Goal: Find contact information: Find contact information

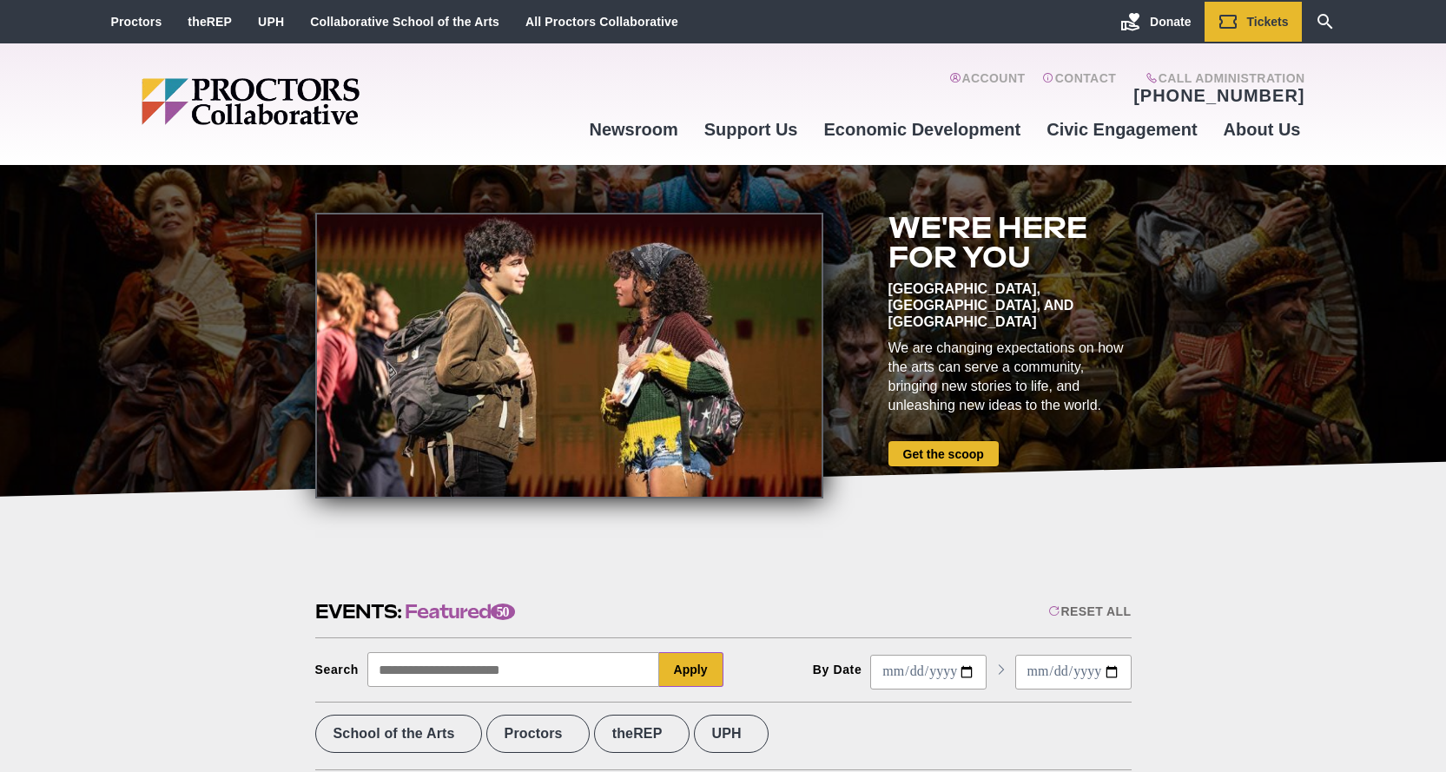
drag, startPoint x: 1305, startPoint y: 89, endPoint x: 1189, endPoint y: 102, distance: 116.1
click at [1189, 102] on div "Account Contact Call Administration (518) 382-3884 Newsroom Newsroom Photo Gall…" at bounding box center [723, 104] width 1446 height 122
drag, startPoint x: 1320, startPoint y: 89, endPoint x: 1250, endPoint y: 92, distance: 69.5
click at [1250, 92] on div "Account Contact Call Administration (518) 382-3884 Newsroom Newsroom Photo Gall…" at bounding box center [723, 104] width 1446 height 122
drag, startPoint x: 1159, startPoint y: 92, endPoint x: 1275, endPoint y: 98, distance: 116.5
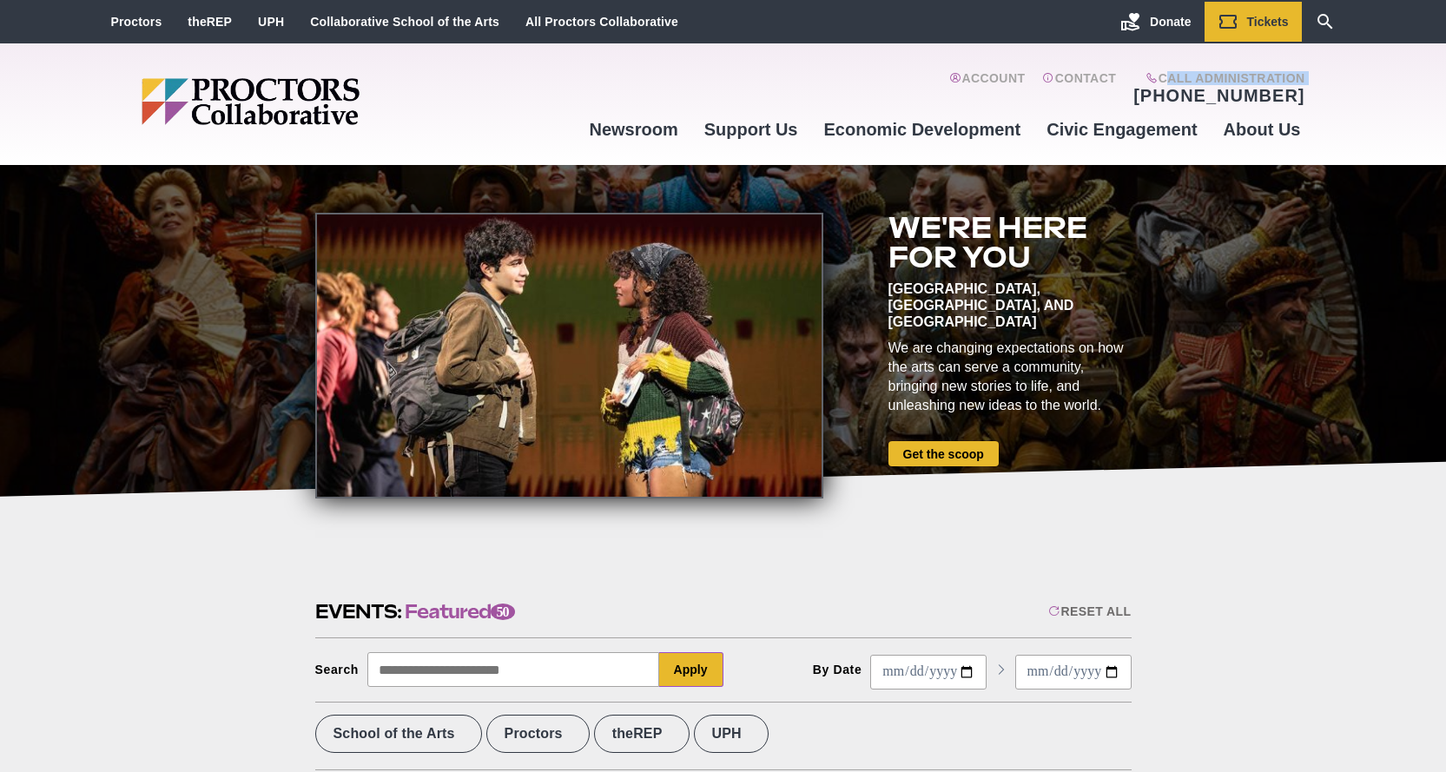
click at [1275, 98] on div "Call Administration (518) 382-3884" at bounding box center [1210, 88] width 188 height 35
click at [1316, 107] on div "Account Contact Call Administration (518) 382-3884 Newsroom Newsroom Photo Gall…" at bounding box center [723, 104] width 1446 height 122
drag, startPoint x: 1316, startPoint y: 107, endPoint x: 1202, endPoint y: 85, distance: 115.8
click at [1202, 85] on div "Account Contact Call Administration (518) 382-3884 Newsroom Newsroom Photo Gall…" at bounding box center [723, 104] width 1446 height 122
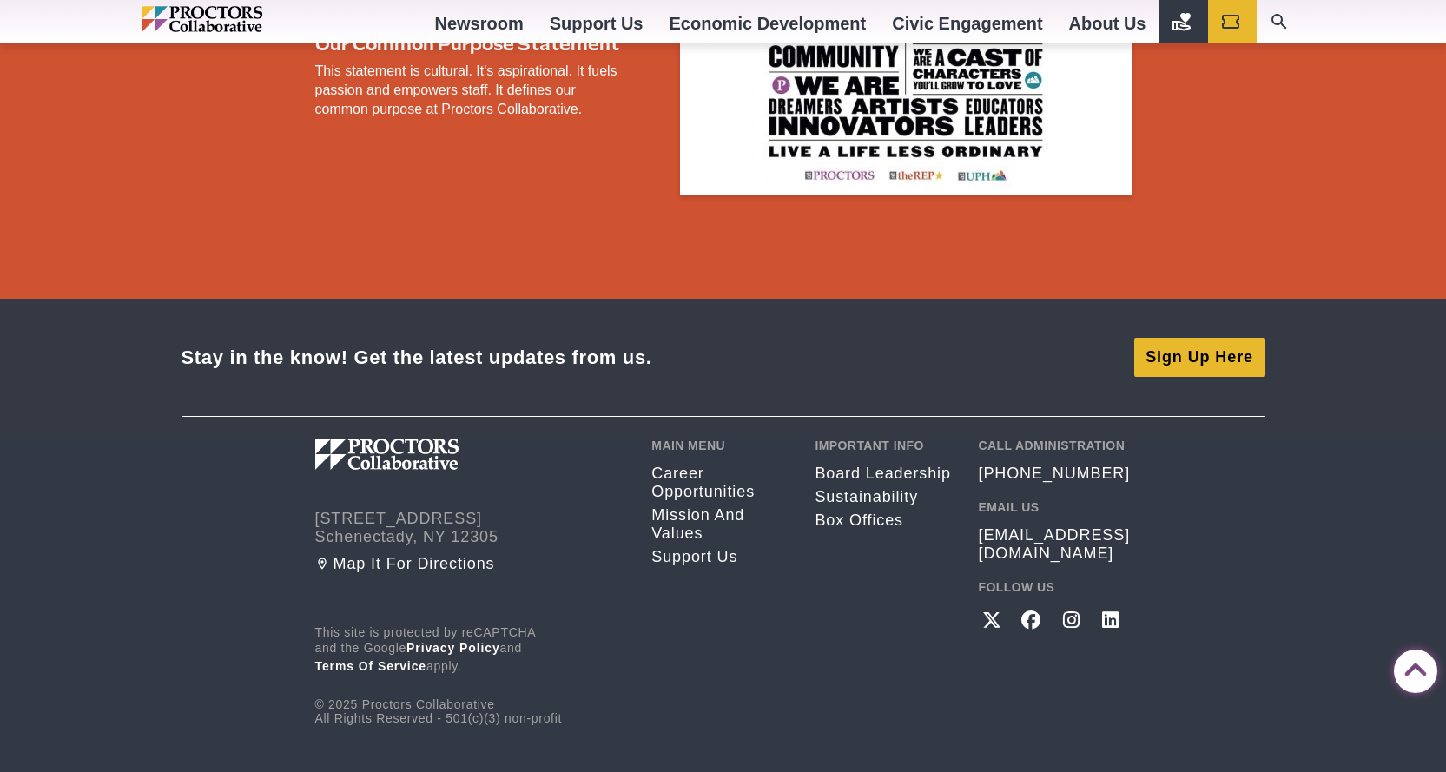
scroll to position [3198, 0]
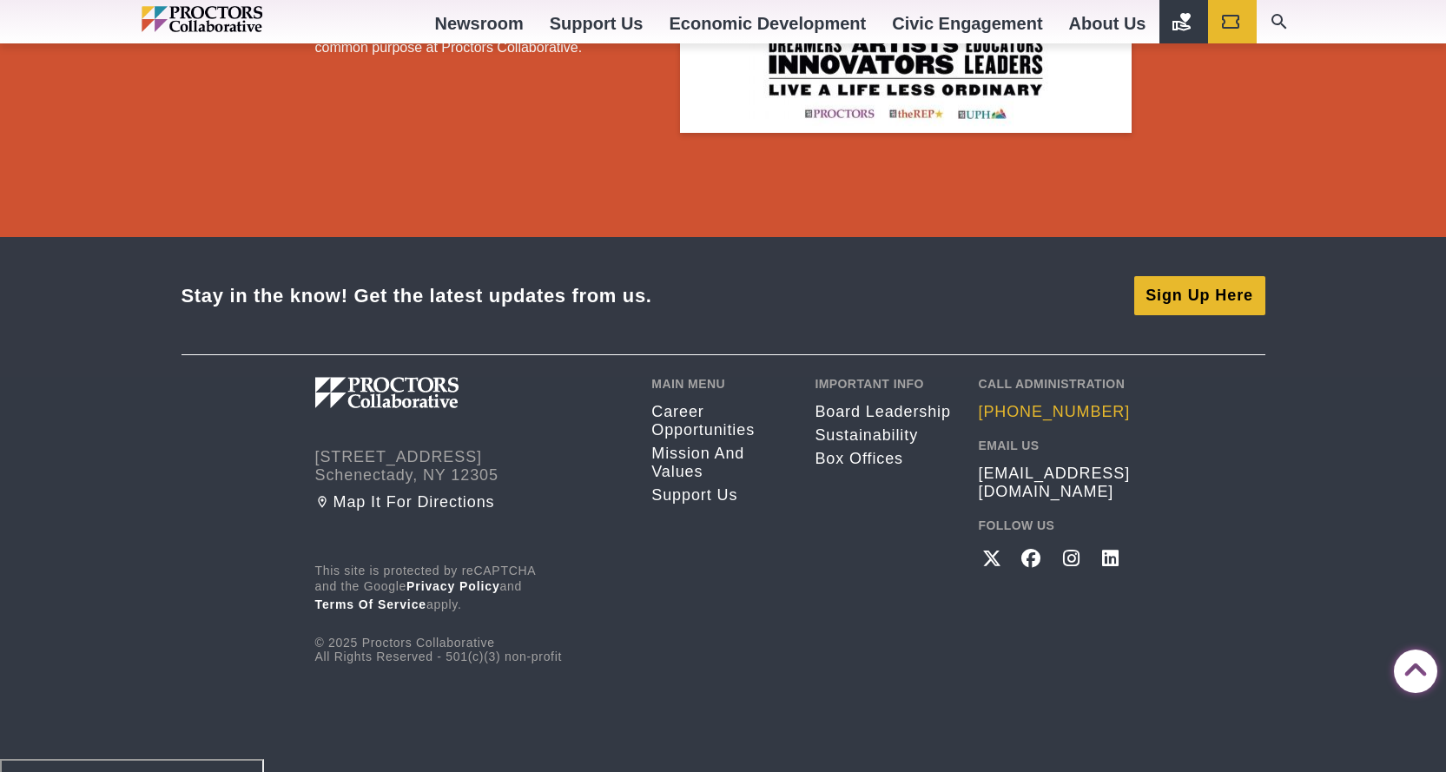
drag, startPoint x: 1101, startPoint y: 411, endPoint x: 981, endPoint y: 419, distance: 120.1
click at [981, 419] on div "Call Administration (518) 382-3884 Email Us info@proctors.org Follow Us Twitter…" at bounding box center [1054, 520] width 153 height 287
